Goal: Transaction & Acquisition: Purchase product/service

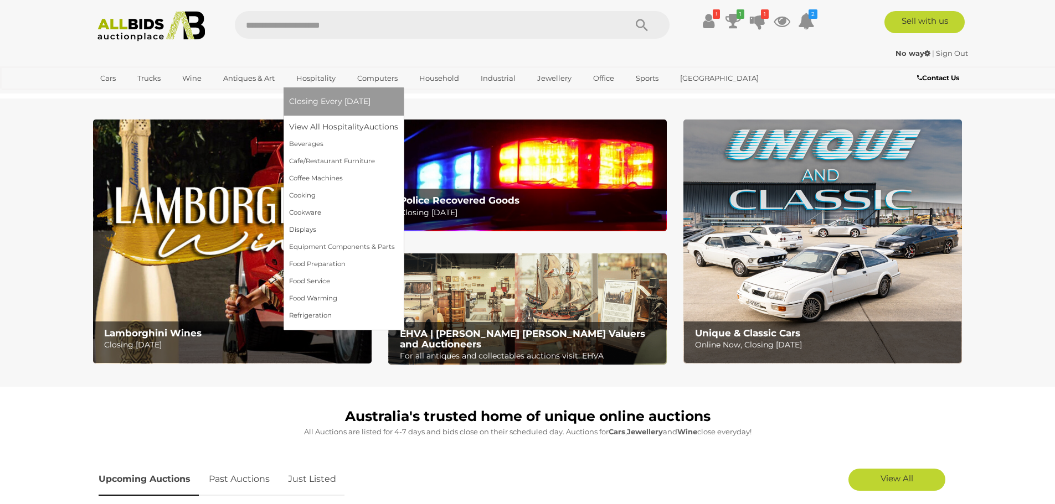
click at [314, 98] on span "Closing Every [DATE]" at bounding box center [329, 101] width 81 height 10
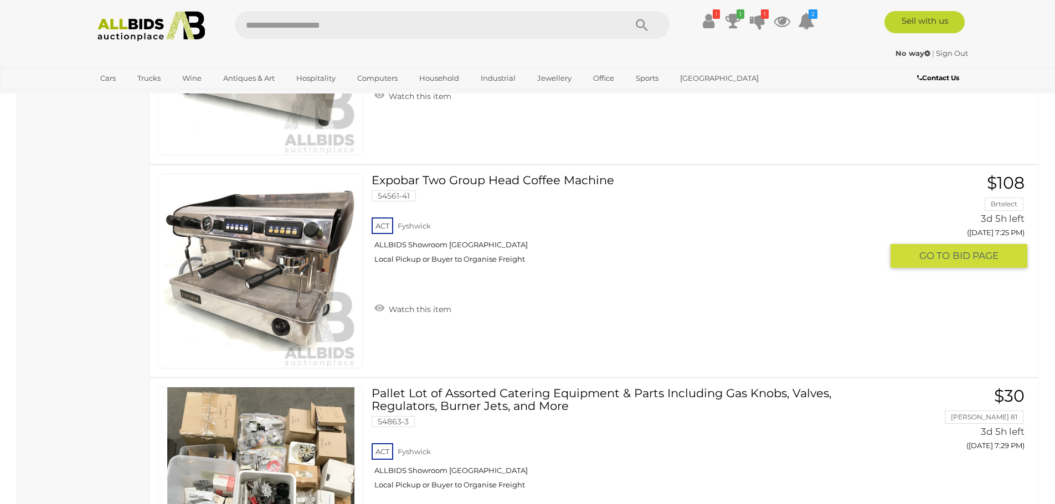
scroll to position [4430, 0]
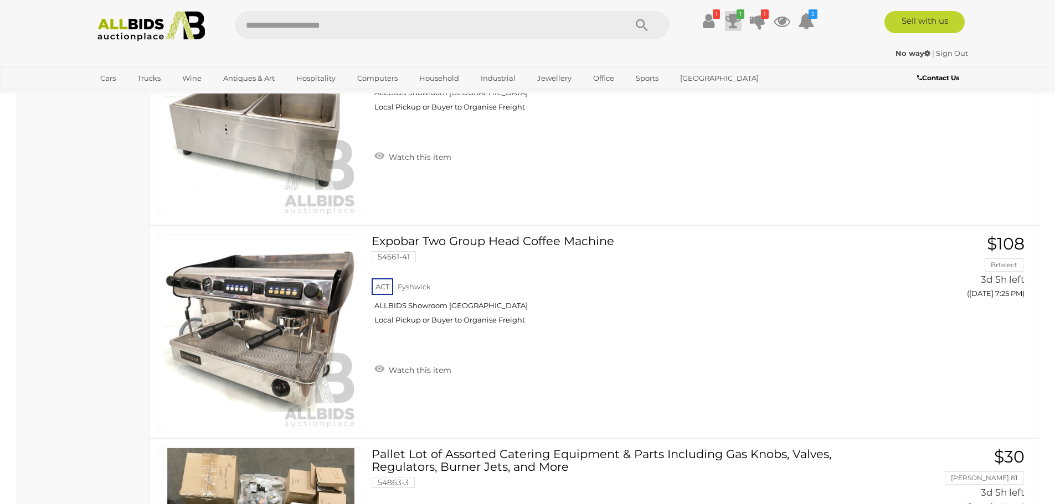
click at [734, 17] on icon at bounding box center [733, 21] width 16 height 20
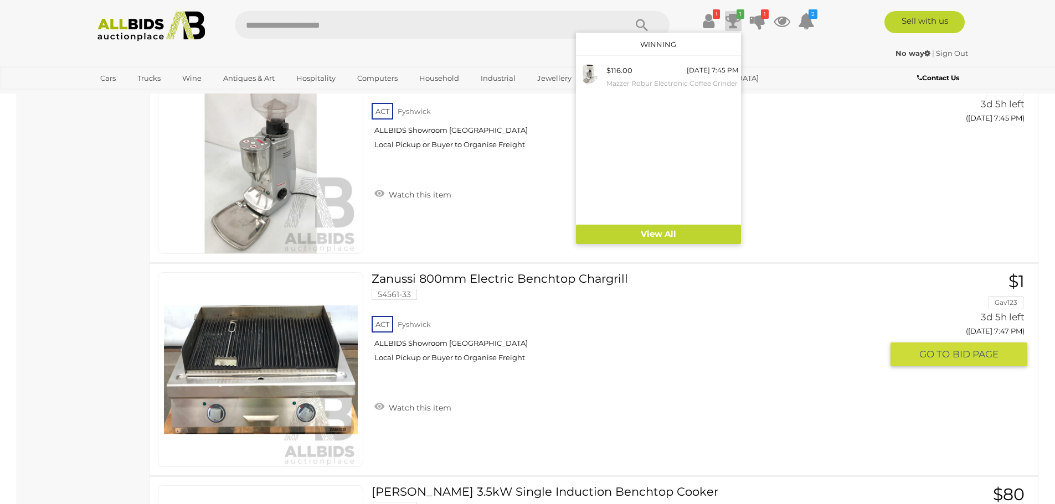
scroll to position [5371, 0]
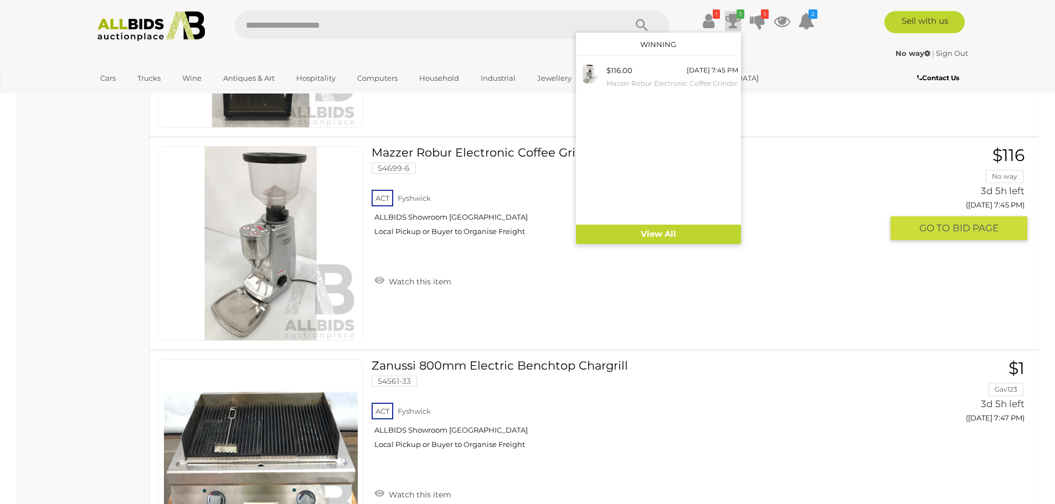
click at [262, 245] on img at bounding box center [261, 244] width 194 height 194
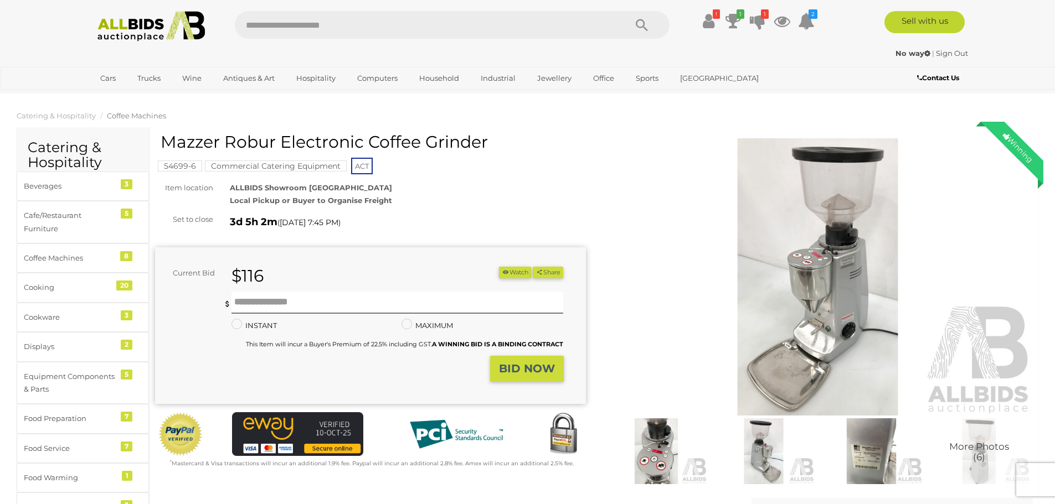
click at [812, 274] on img at bounding box center [817, 276] width 431 height 277
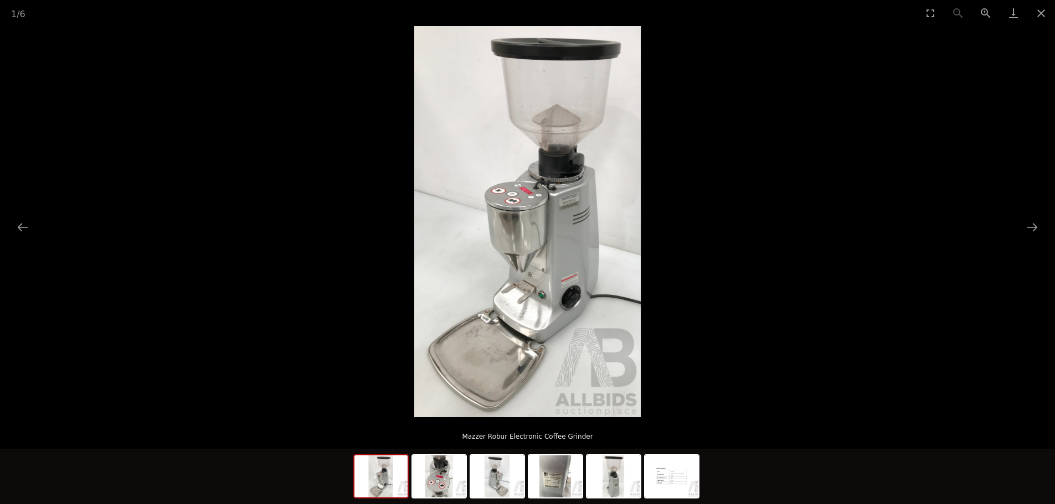
click at [521, 229] on img at bounding box center [527, 221] width 226 height 391
click at [427, 486] on img at bounding box center [439, 477] width 53 height 42
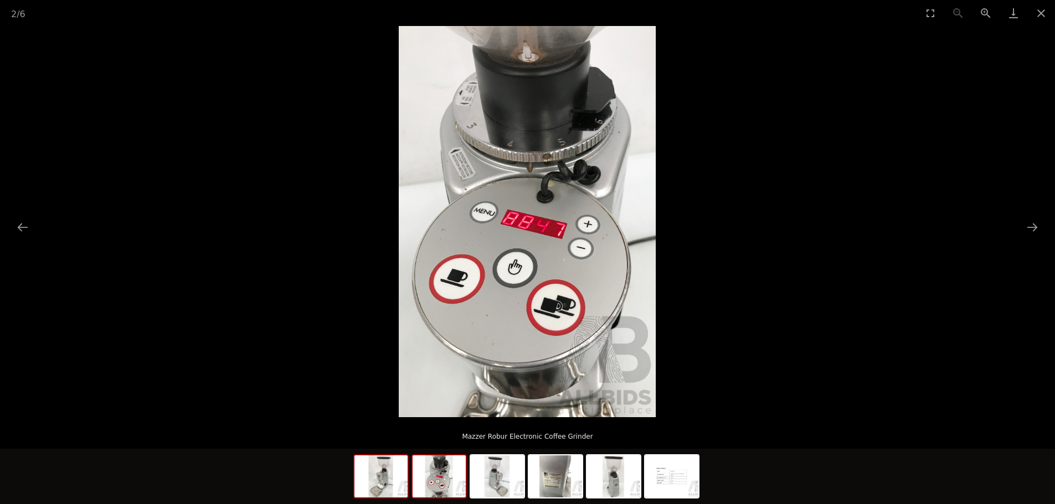
click at [378, 473] on img at bounding box center [380, 477] width 53 height 42
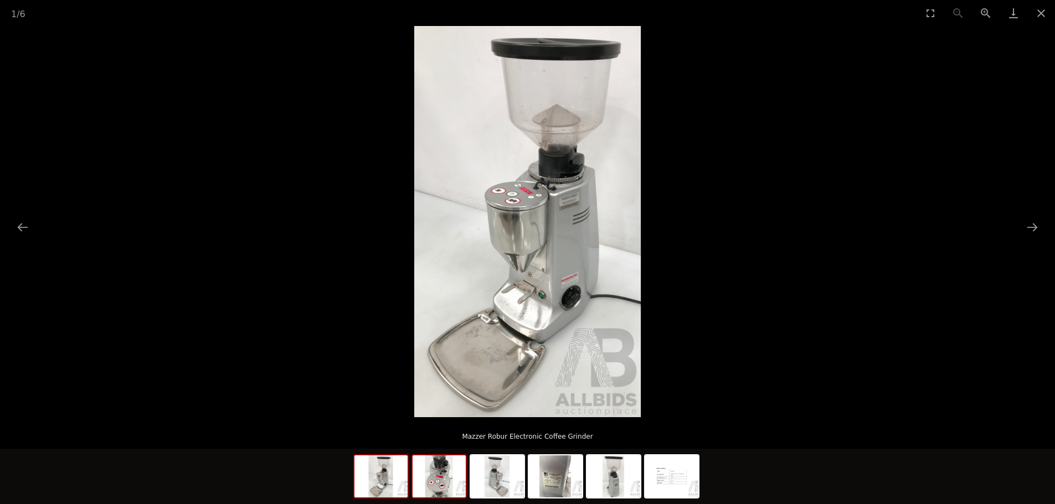
click at [444, 486] on img at bounding box center [439, 477] width 53 height 42
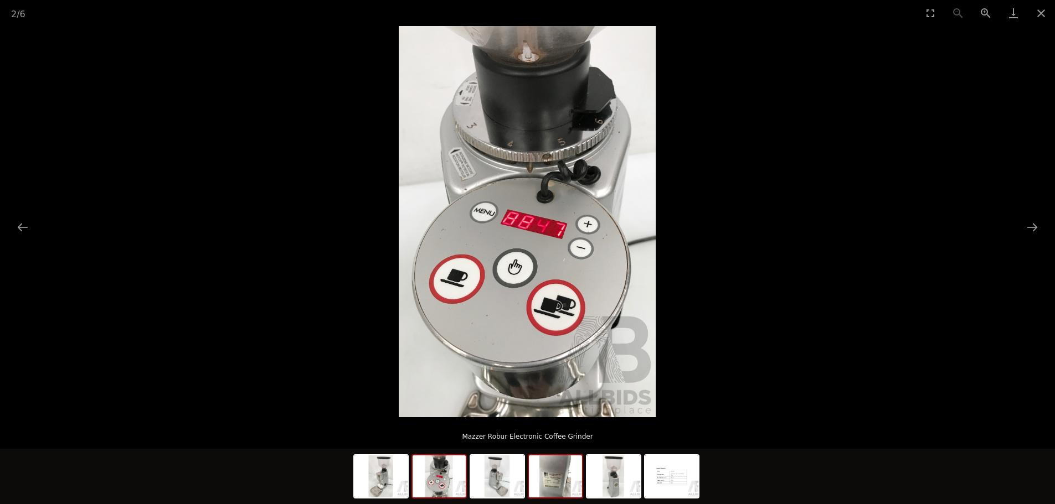
click at [547, 486] on img at bounding box center [555, 477] width 53 height 42
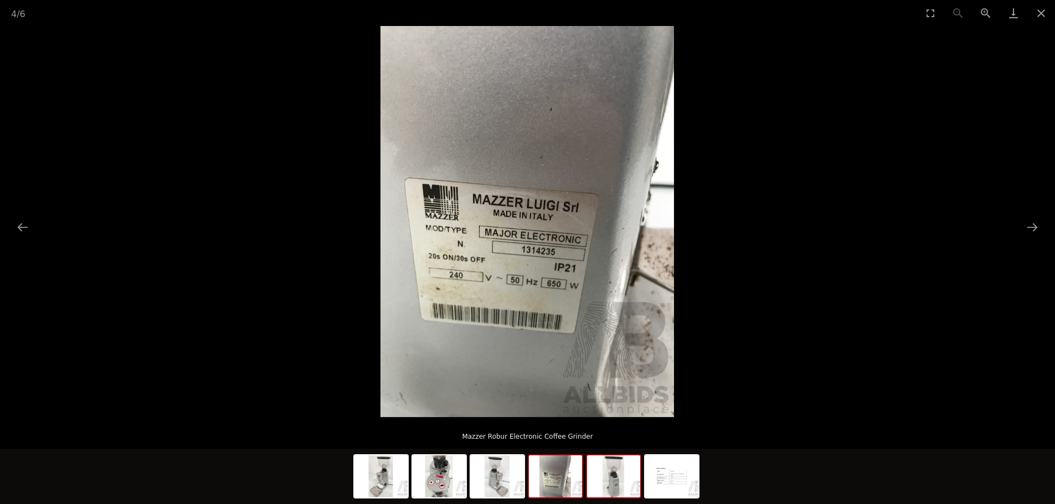
click at [596, 487] on img at bounding box center [613, 477] width 53 height 42
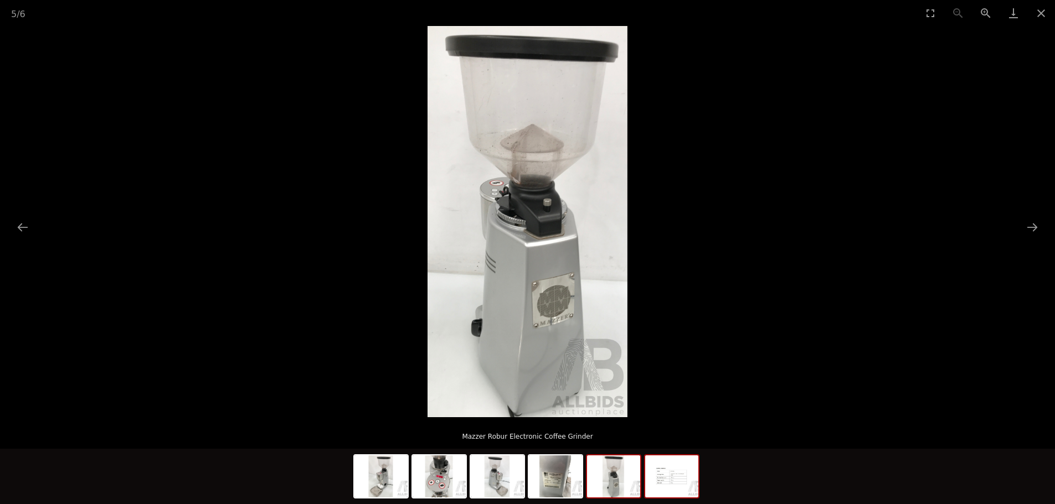
click at [654, 492] on img at bounding box center [671, 477] width 53 height 42
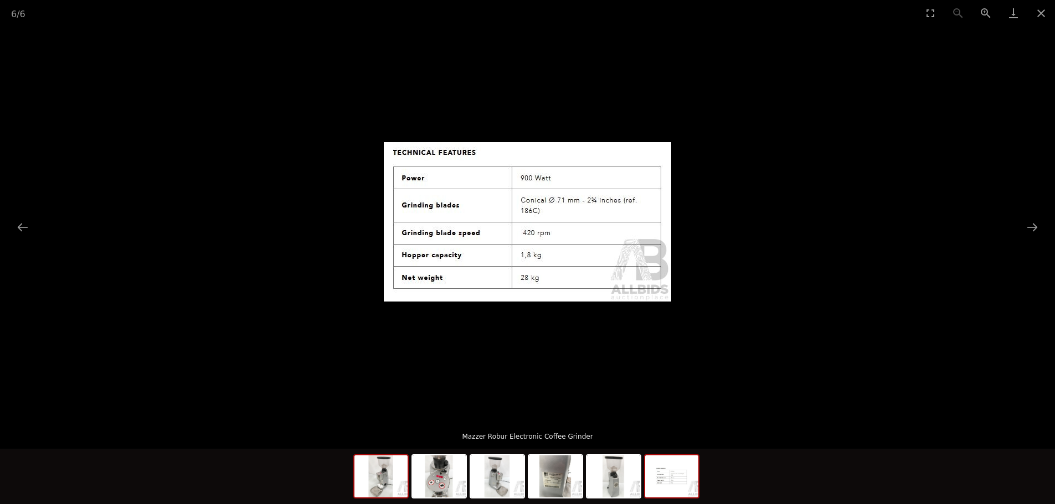
click at [407, 472] on div at bounding box center [380, 477] width 55 height 44
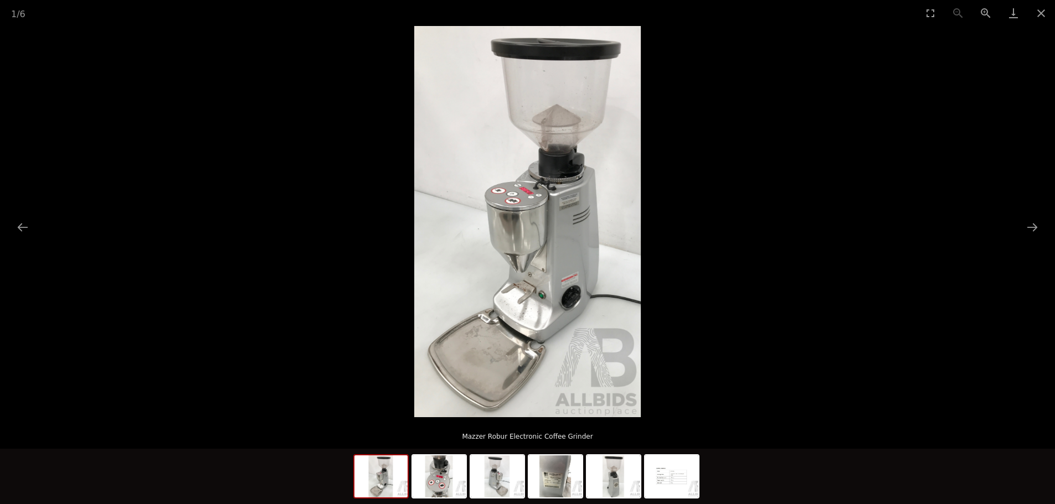
click at [378, 475] on img at bounding box center [380, 477] width 53 height 42
click at [514, 483] on img at bounding box center [497, 477] width 53 height 42
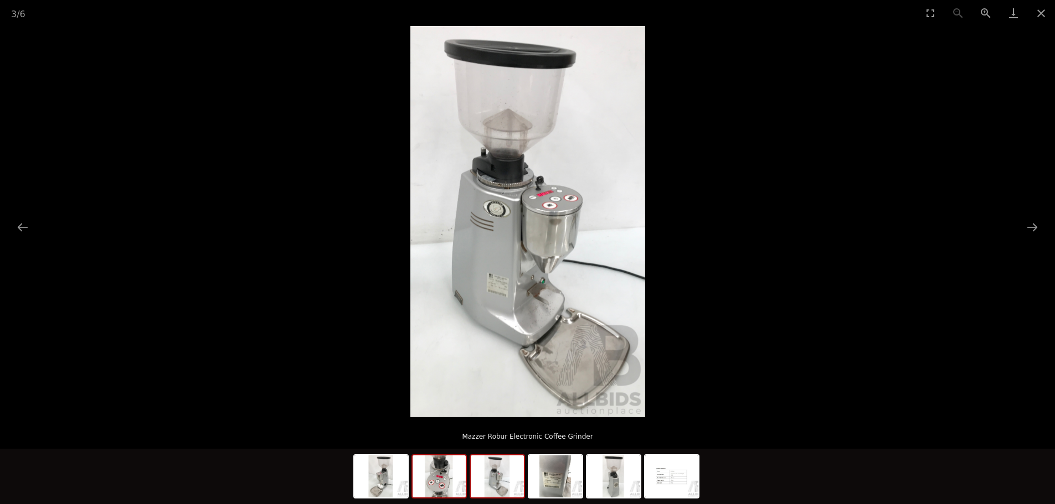
click at [455, 487] on img at bounding box center [439, 477] width 53 height 42
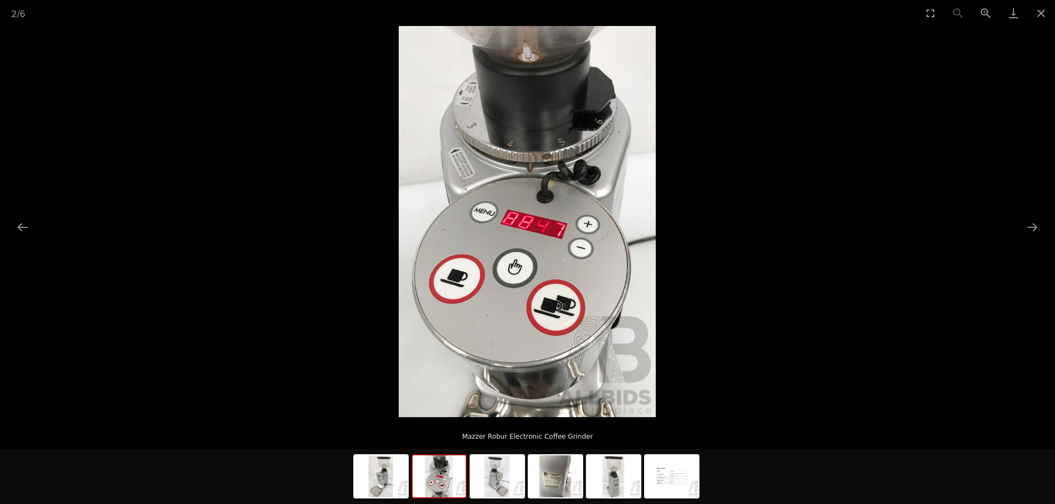
click at [455, 487] on img at bounding box center [439, 477] width 53 height 42
click at [352, 485] on div at bounding box center [527, 476] width 1055 height 55
click at [350, 482] on div at bounding box center [527, 476] width 1055 height 55
click at [1034, 13] on button "Close gallery" at bounding box center [1041, 13] width 28 height 26
